Goal: Task Accomplishment & Management: Manage account settings

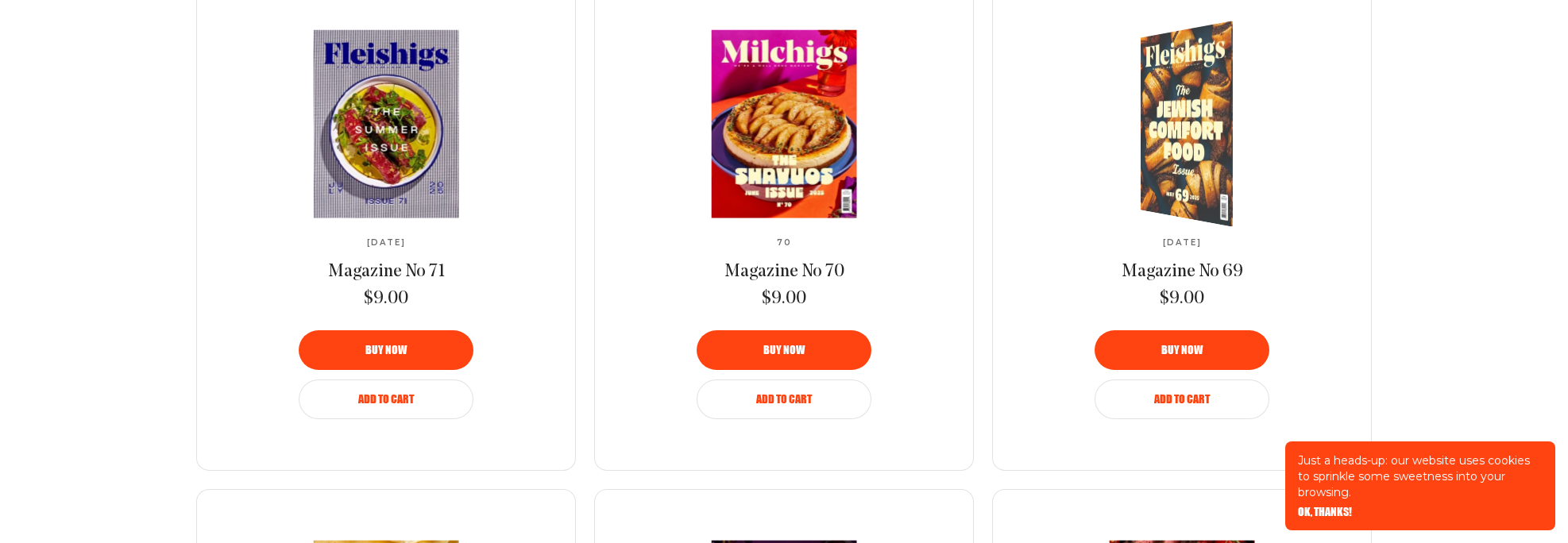
scroll to position [1580, 0]
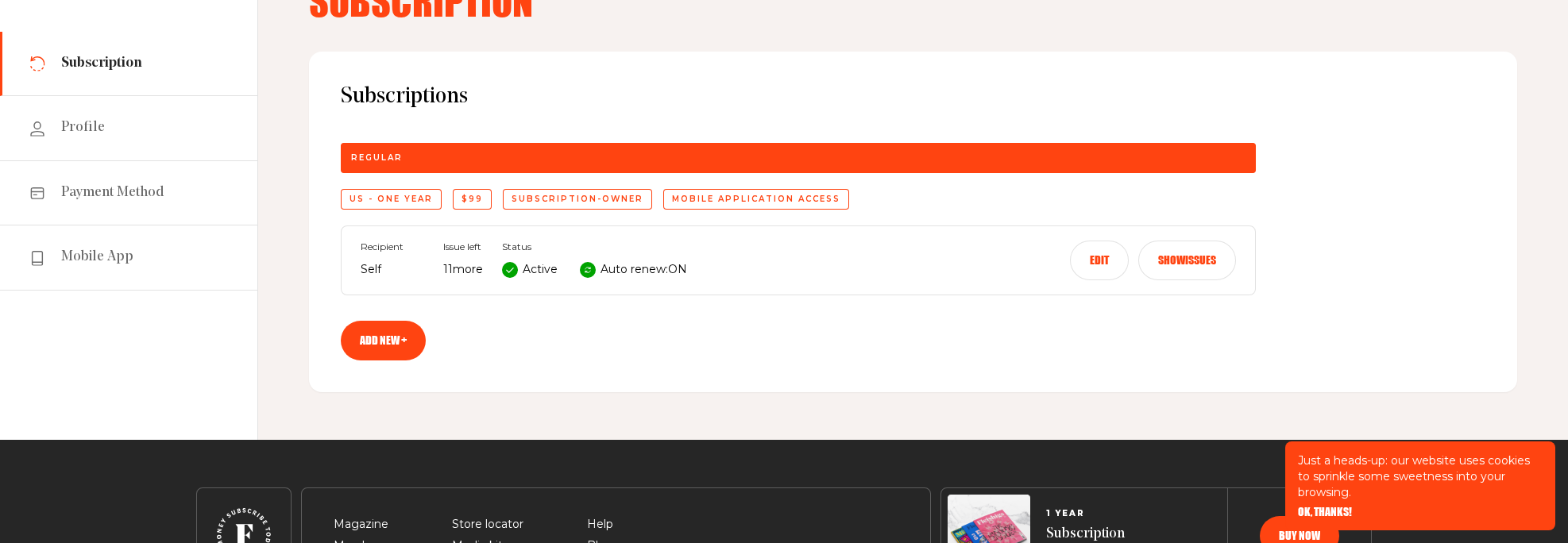
scroll to position [159, 0]
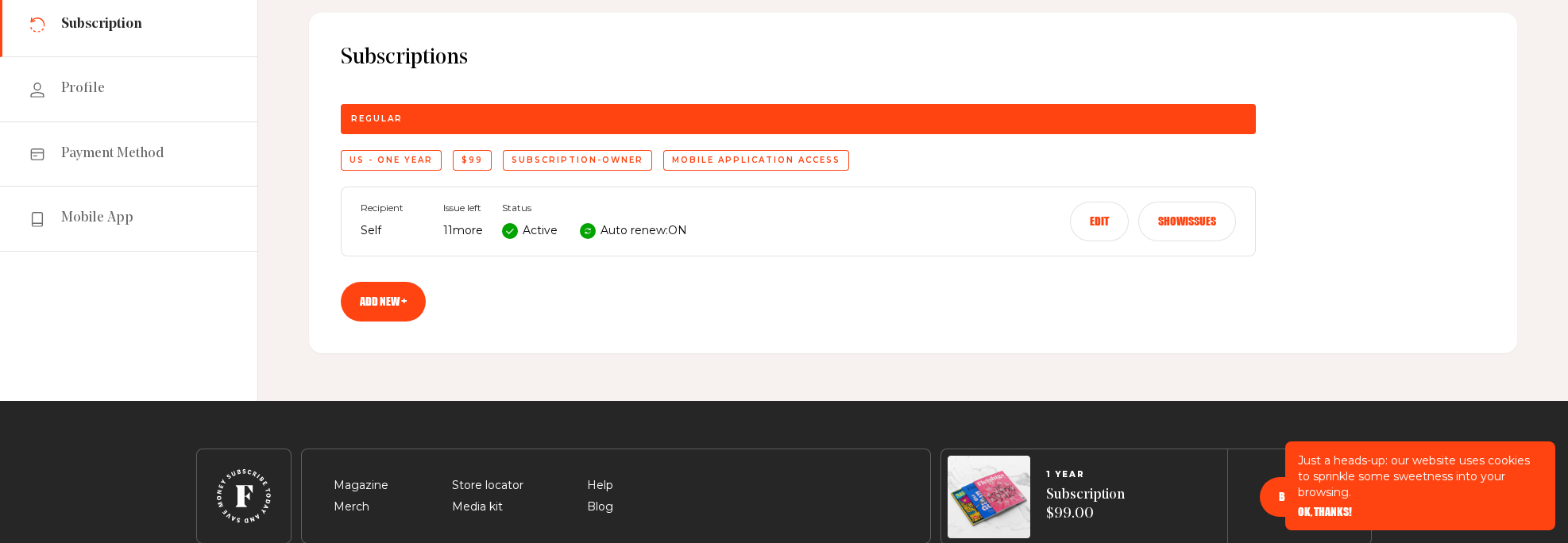
click at [1129, 241] on button "Edit" at bounding box center [1099, 221] width 59 height 40
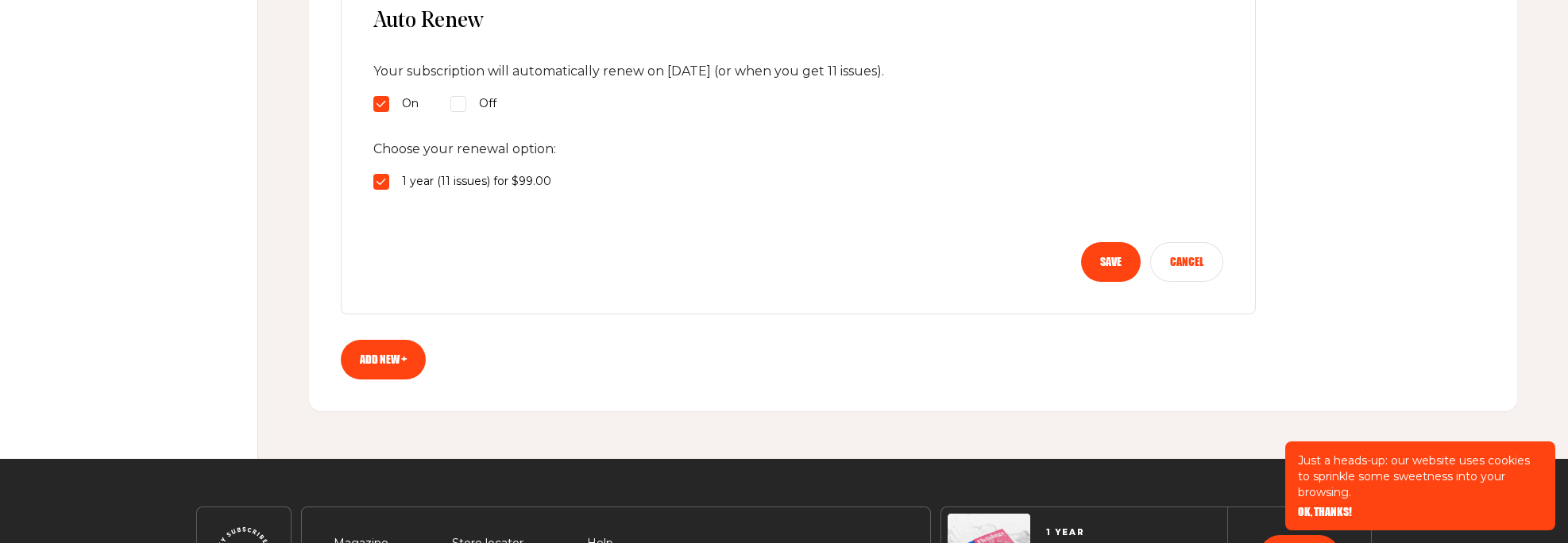
scroll to position [873, 0]
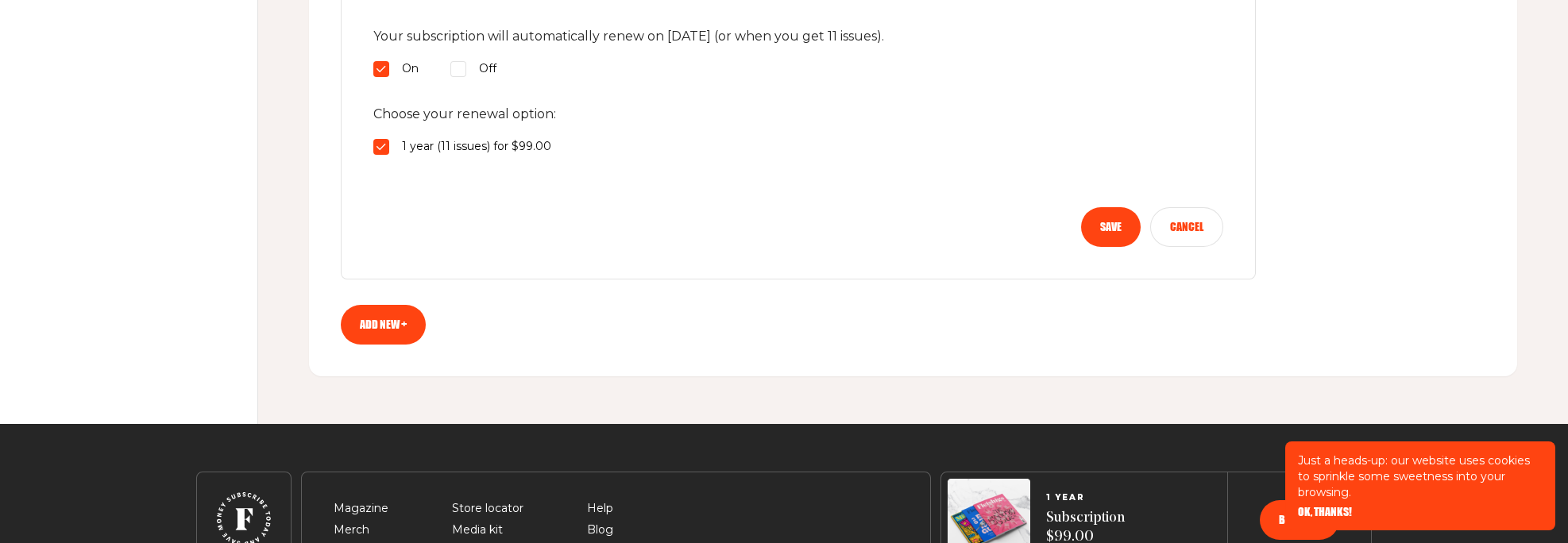
click at [467, 77] on input "Off" at bounding box center [458, 69] width 16 height 16
radio input "true"
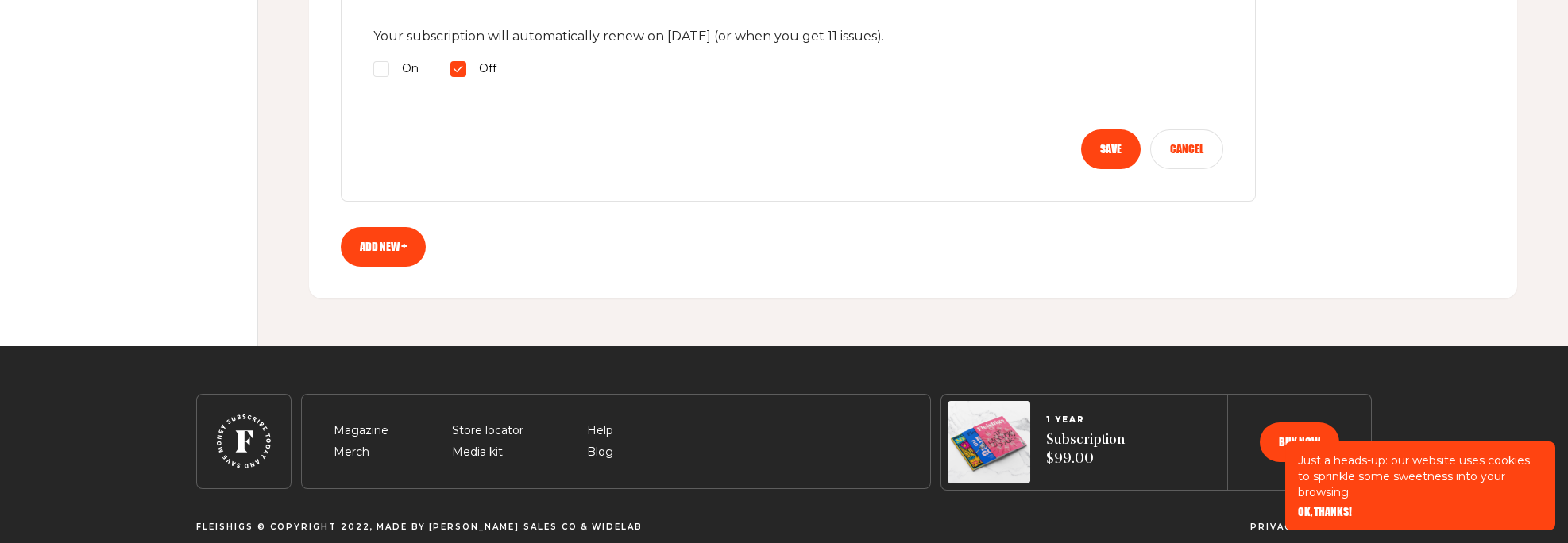
click at [1141, 169] on button "Save" at bounding box center [1111, 149] width 60 height 40
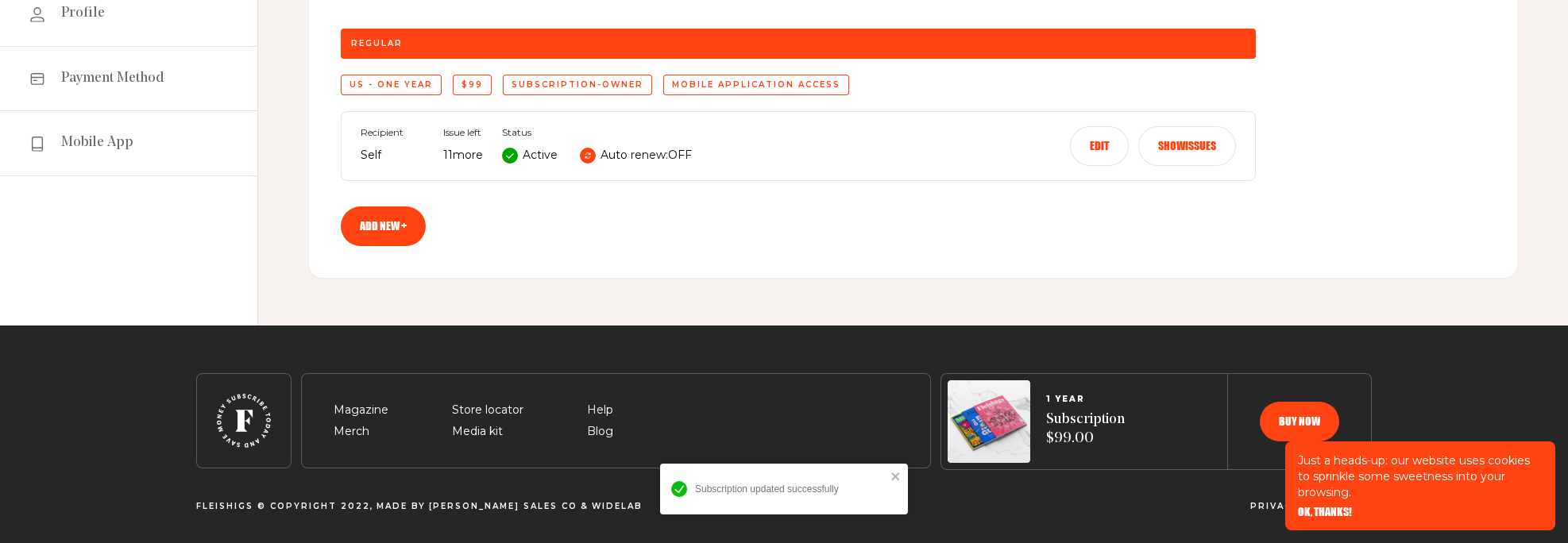
scroll to position [238, 0]
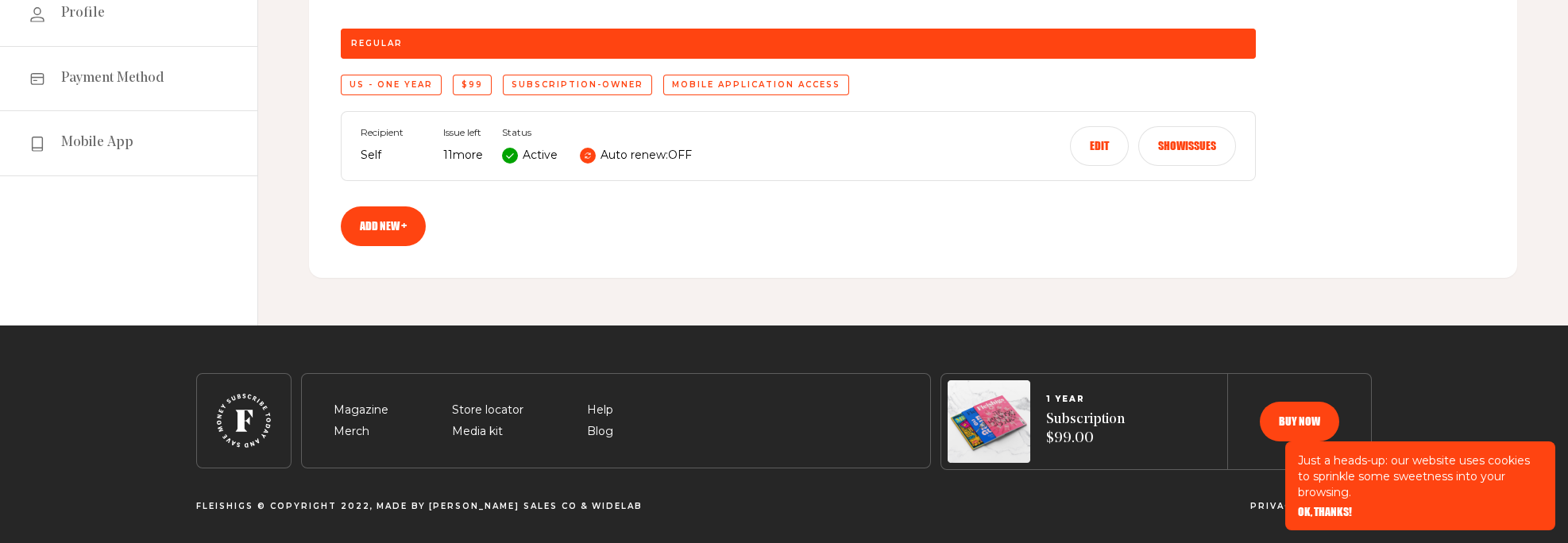
click at [1236, 166] on button "Show issues" at bounding box center [1187, 146] width 98 height 40
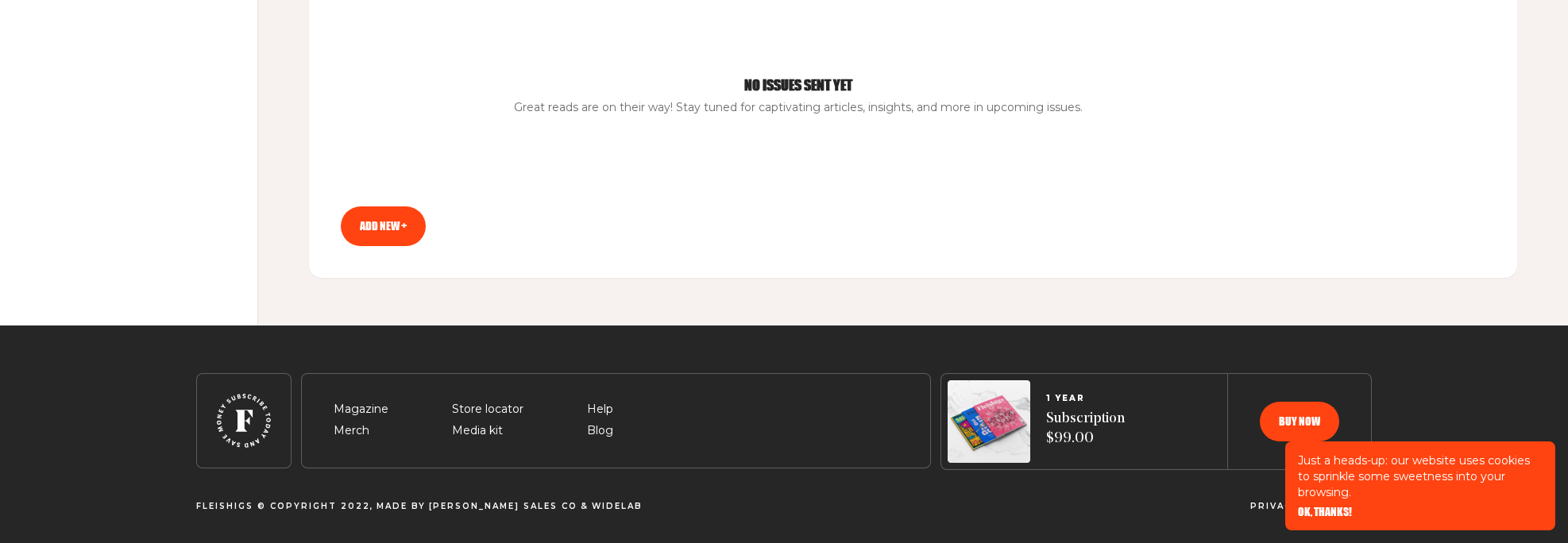
scroll to position [477, 0]
click at [398, 246] on link "Add new +" at bounding box center [383, 226] width 85 height 40
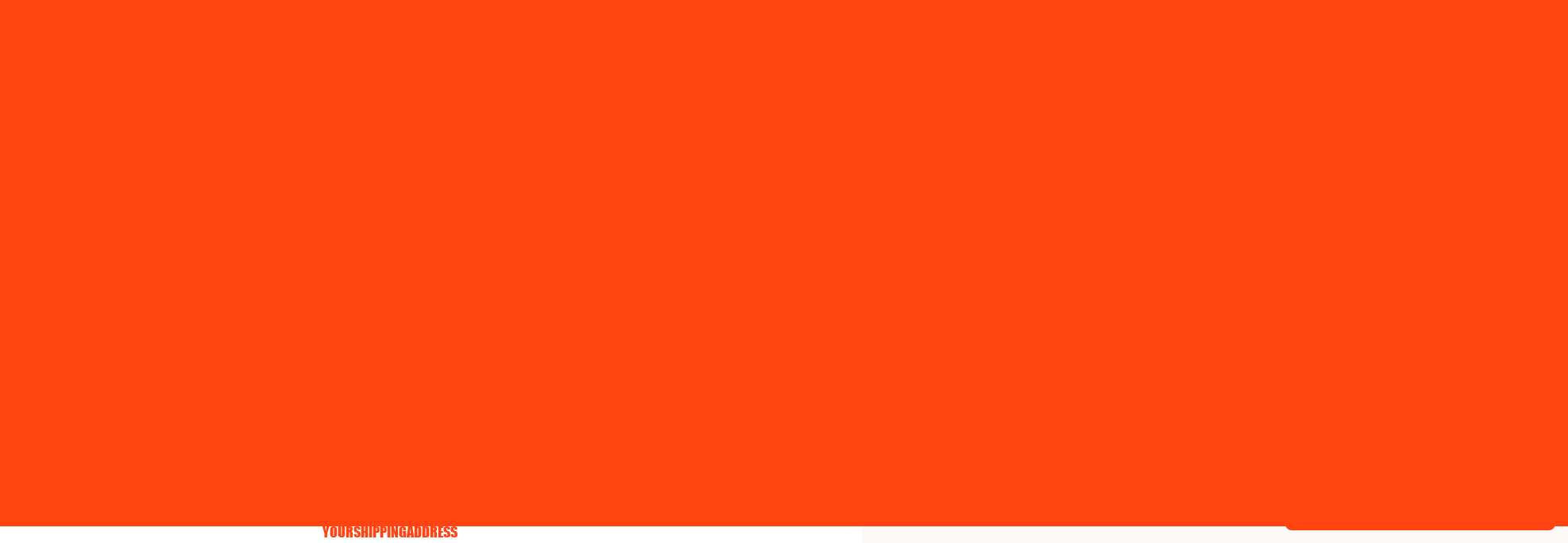
select select "US"
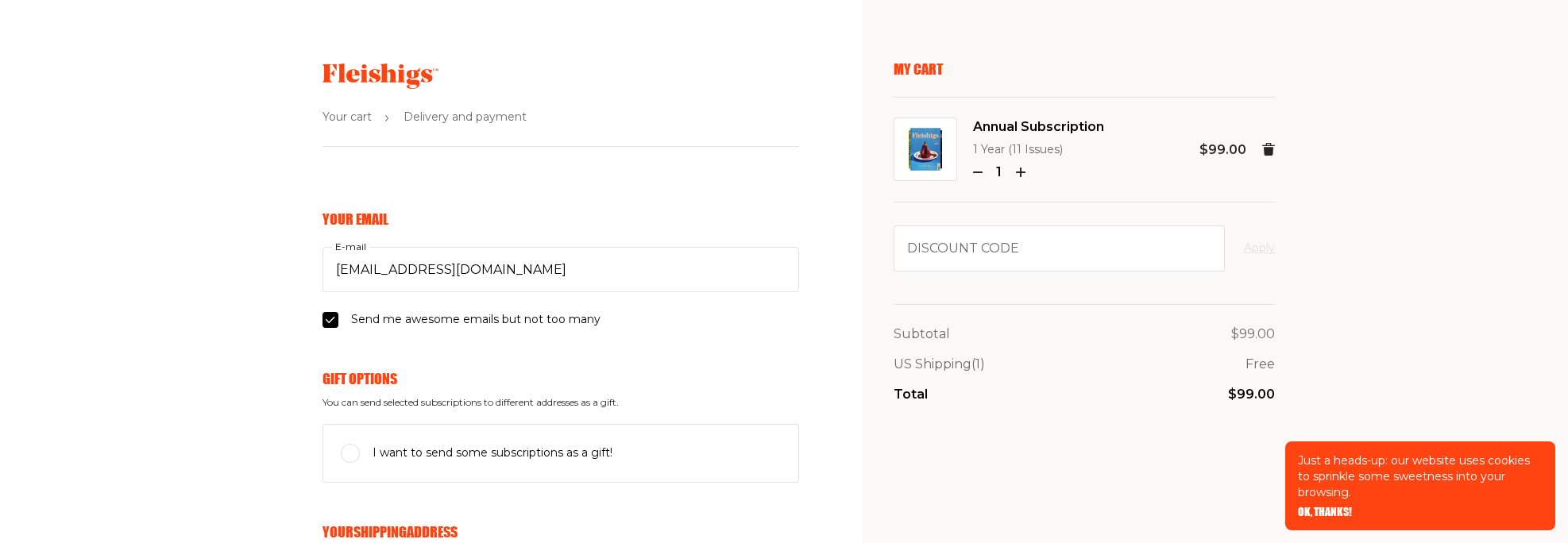
drag, startPoint x: 298, startPoint y: 86, endPoint x: 422, endPoint y: 99, distance: 124.7
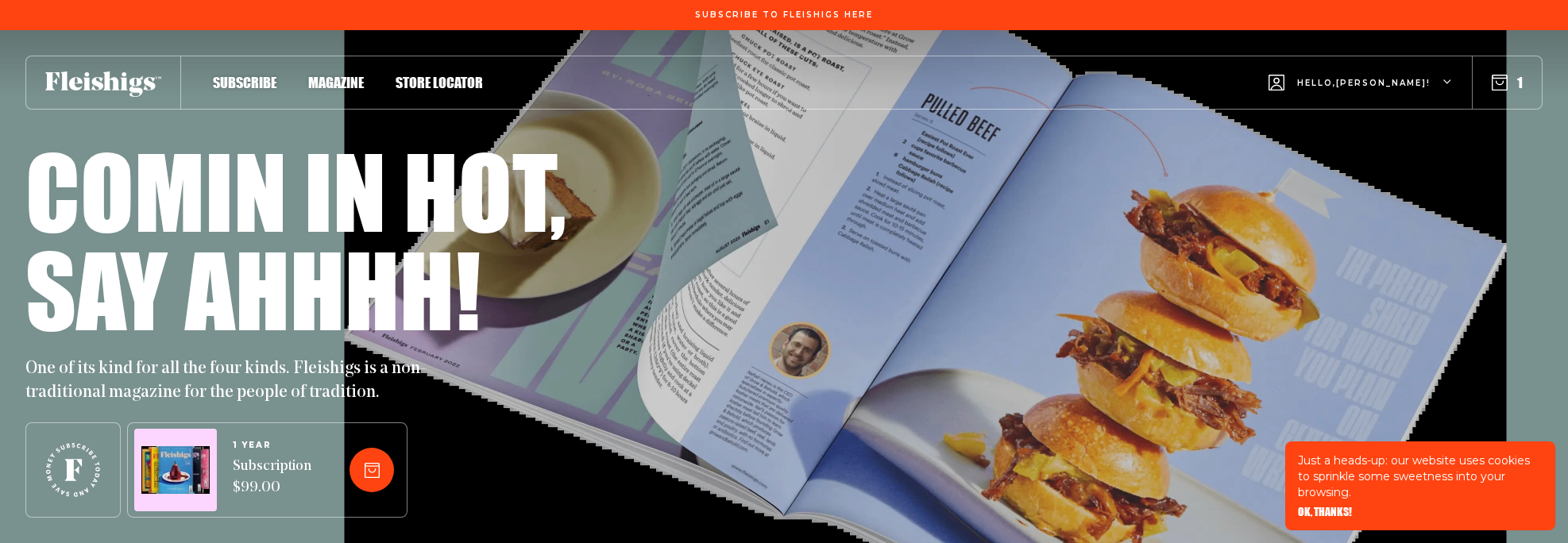
click at [1491, 90] on icon "button" at bounding box center [1499, 83] width 16 height 16
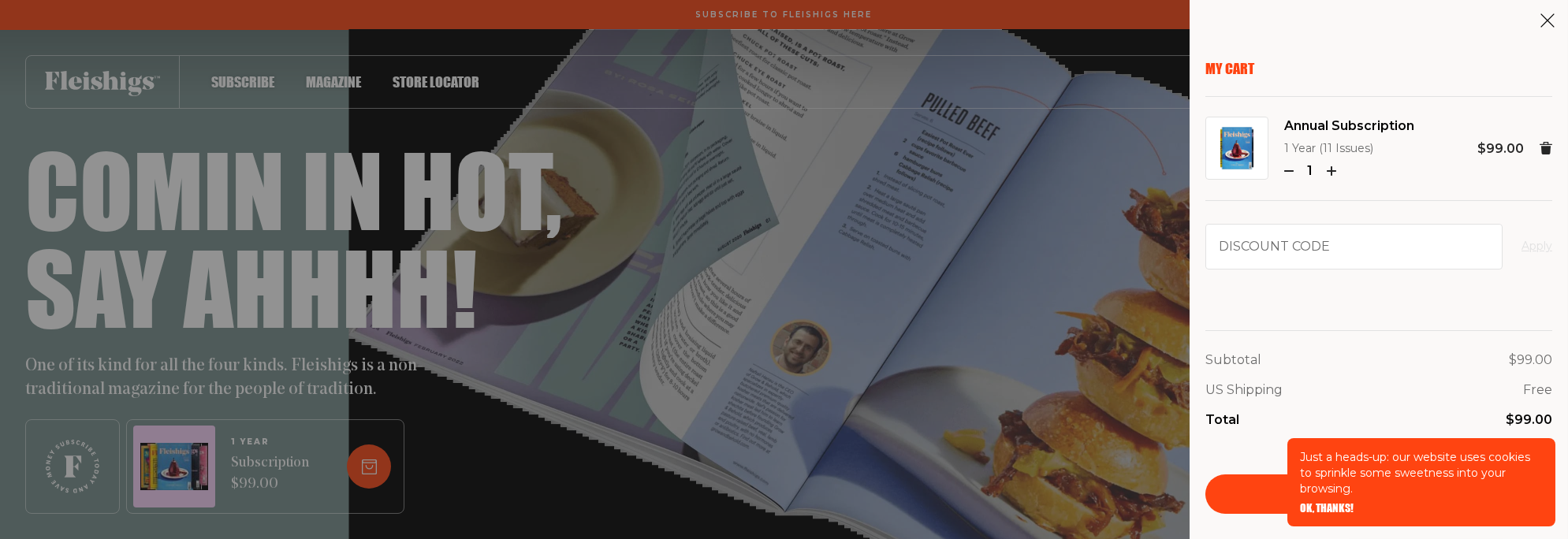
click at [952, 107] on div "My Cart Annual Subscription 1 Year (11 Issues) 1 $99.00 Discount code Apply Sub…" at bounding box center [784, 269] width 1568 height 539
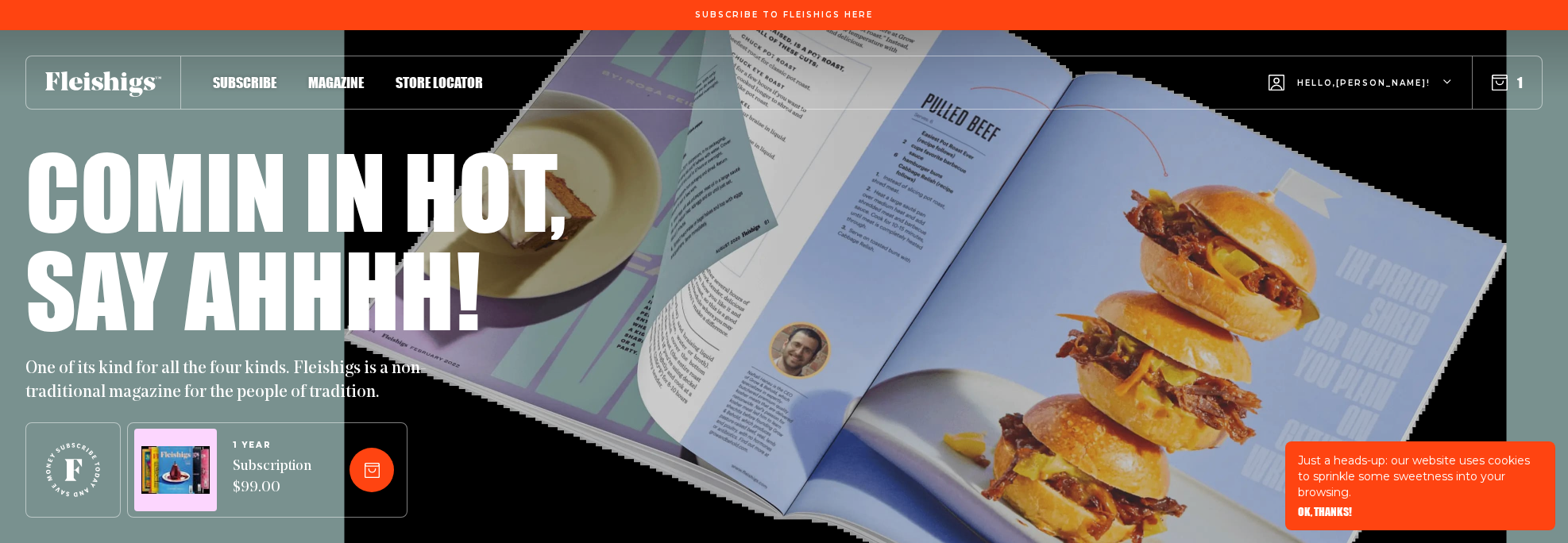
click at [363, 75] on span "Magazine" at bounding box center [335, 66] width 55 height 17
